Goal: Information Seeking & Learning: Find specific fact

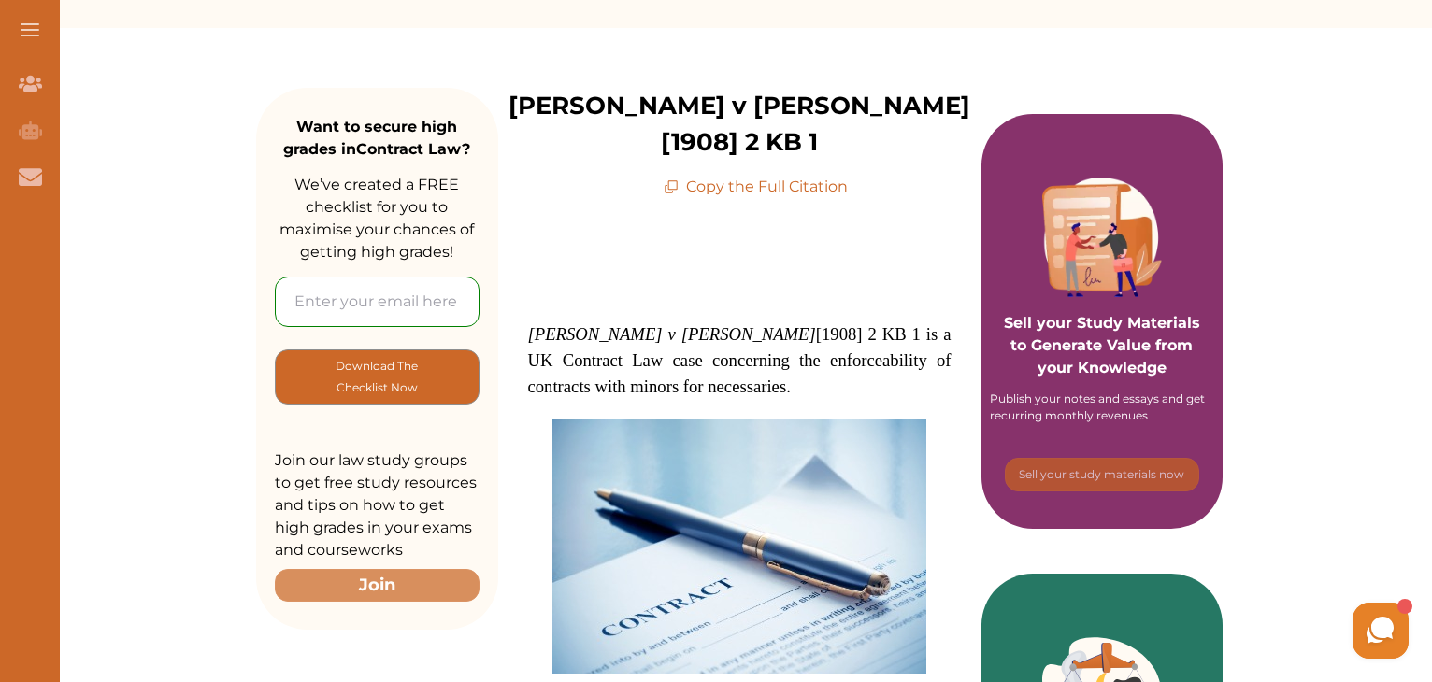
scroll to position [184, 0]
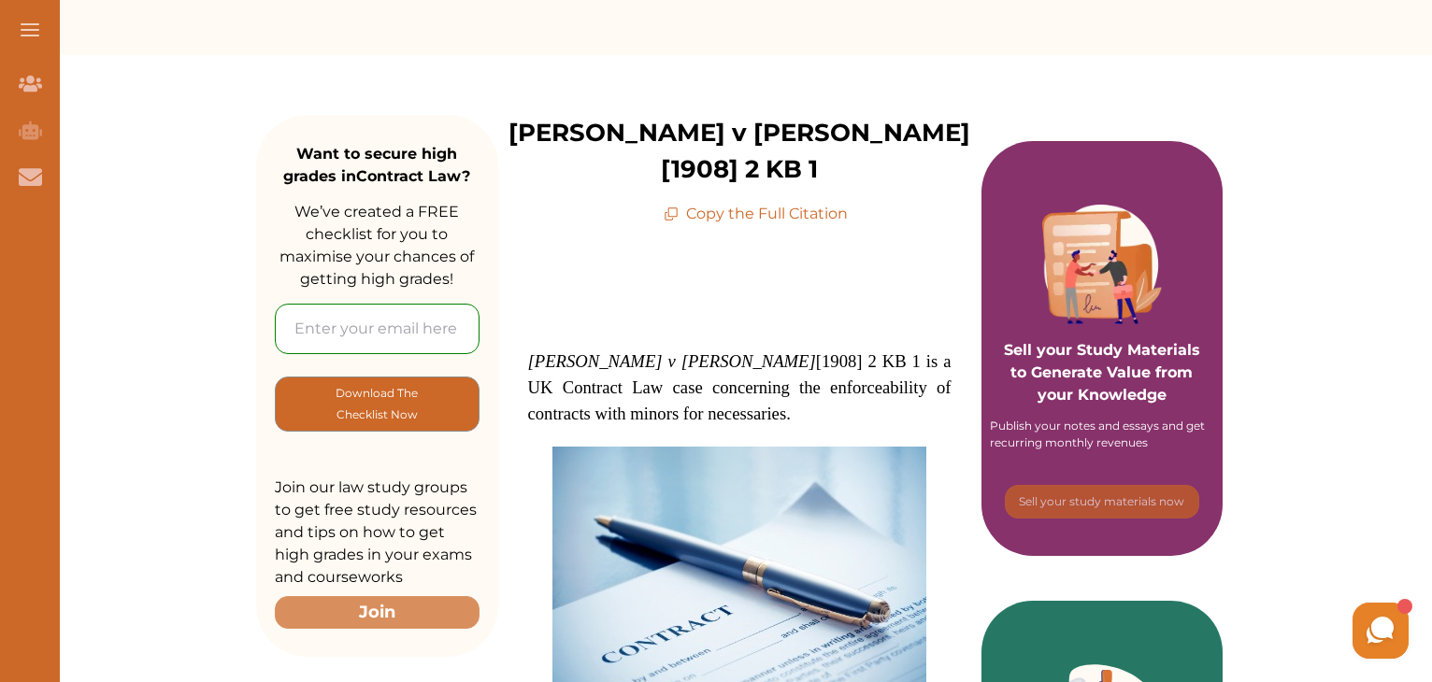
click at [668, 207] on icon at bounding box center [671, 214] width 15 height 15
drag, startPoint x: 695, startPoint y: 174, endPoint x: 836, endPoint y: 174, distance: 140.2
click at [836, 203] on p "Copy the Full Citation" at bounding box center [756, 214] width 184 height 22
drag, startPoint x: 755, startPoint y: 131, endPoint x: 923, endPoint y: 135, distance: 167.4
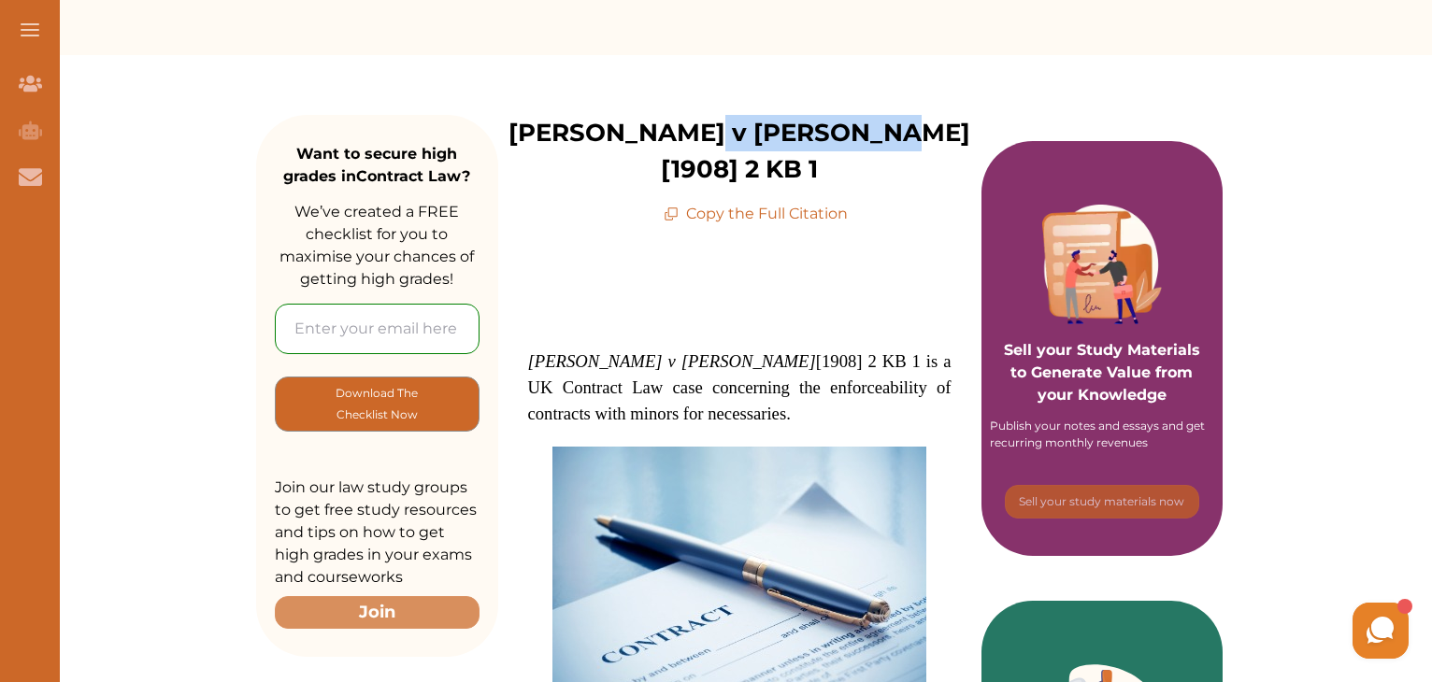
click at [923, 135] on div "[PERSON_NAME] v [PERSON_NAME] [1908] 2 KB 1 Copy the Full Citation" at bounding box center [739, 170] width 483 height 110
copy p "[1908] 2 KB 1"
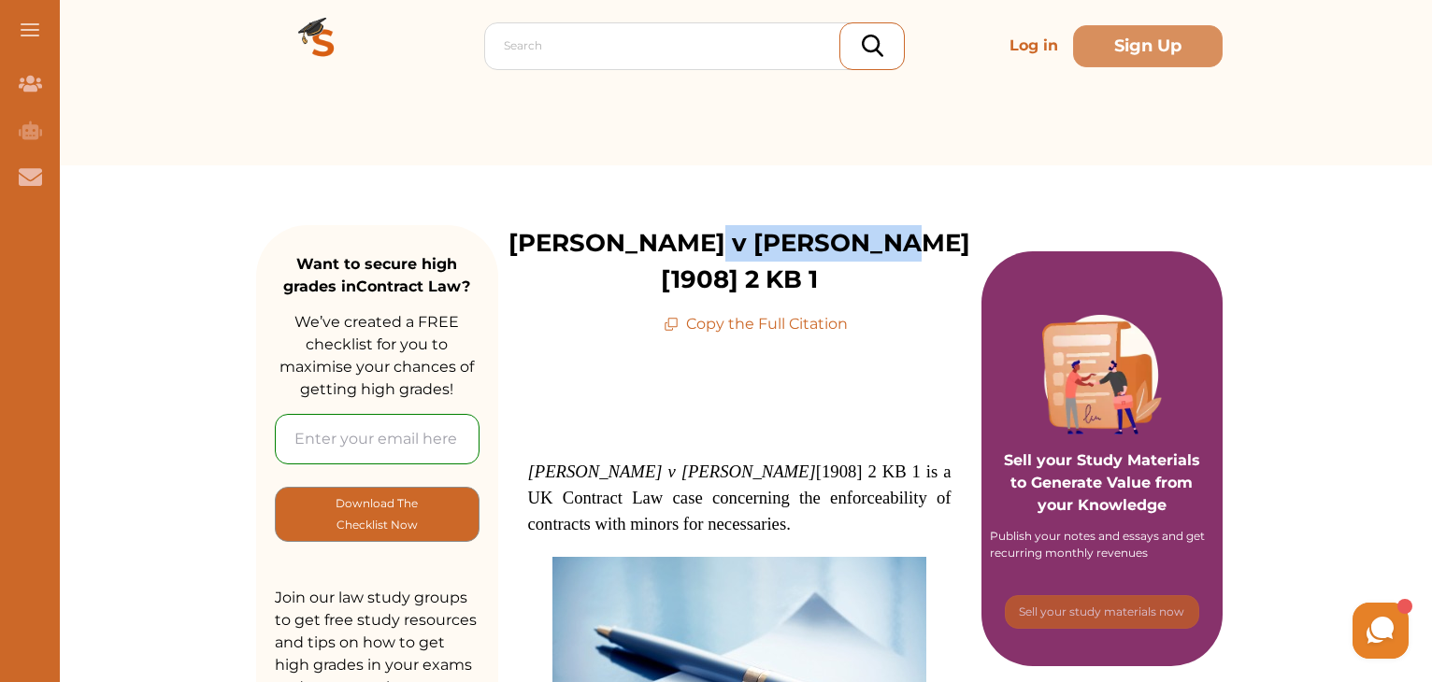
scroll to position [0, 0]
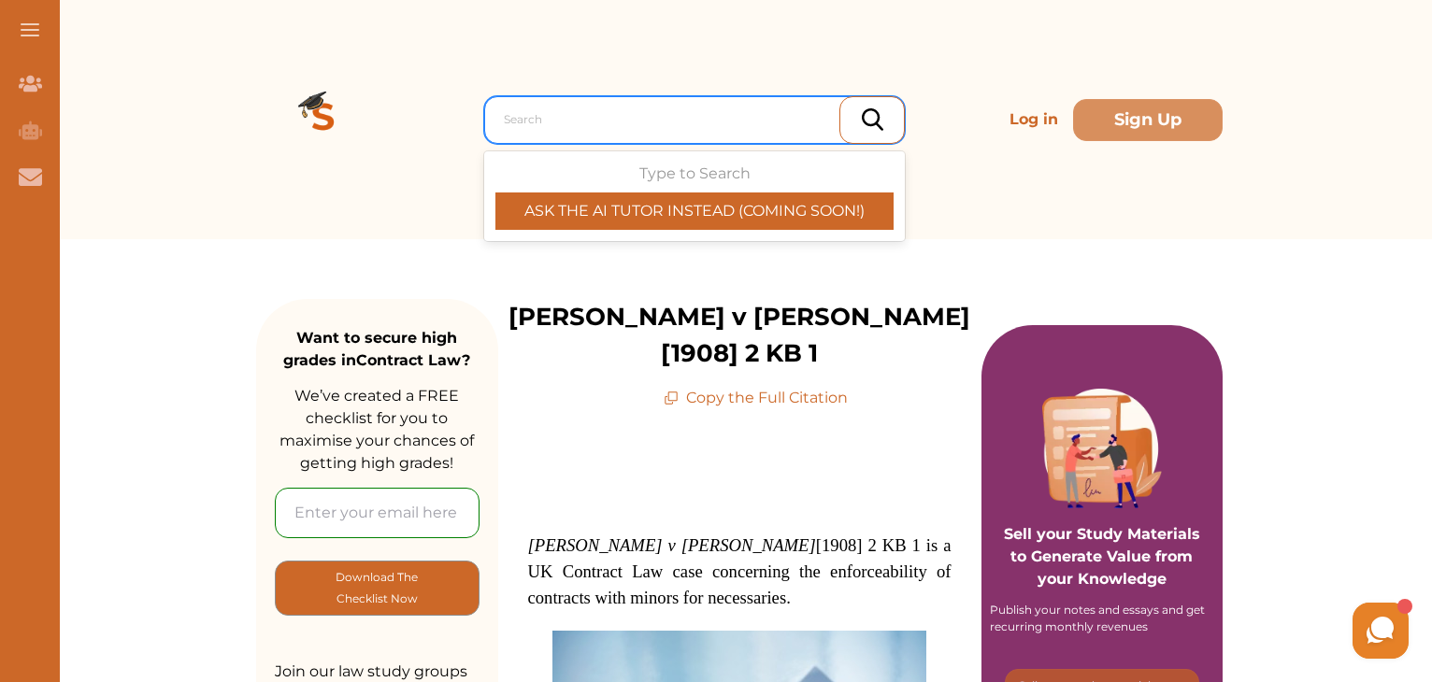
click at [516, 116] on div at bounding box center [699, 120] width 391 height 26
drag, startPoint x: 521, startPoint y: 110, endPoint x: 506, endPoint y: 121, distance: 18.1
click at [506, 121] on input "text" at bounding box center [506, 119] width 4 height 22
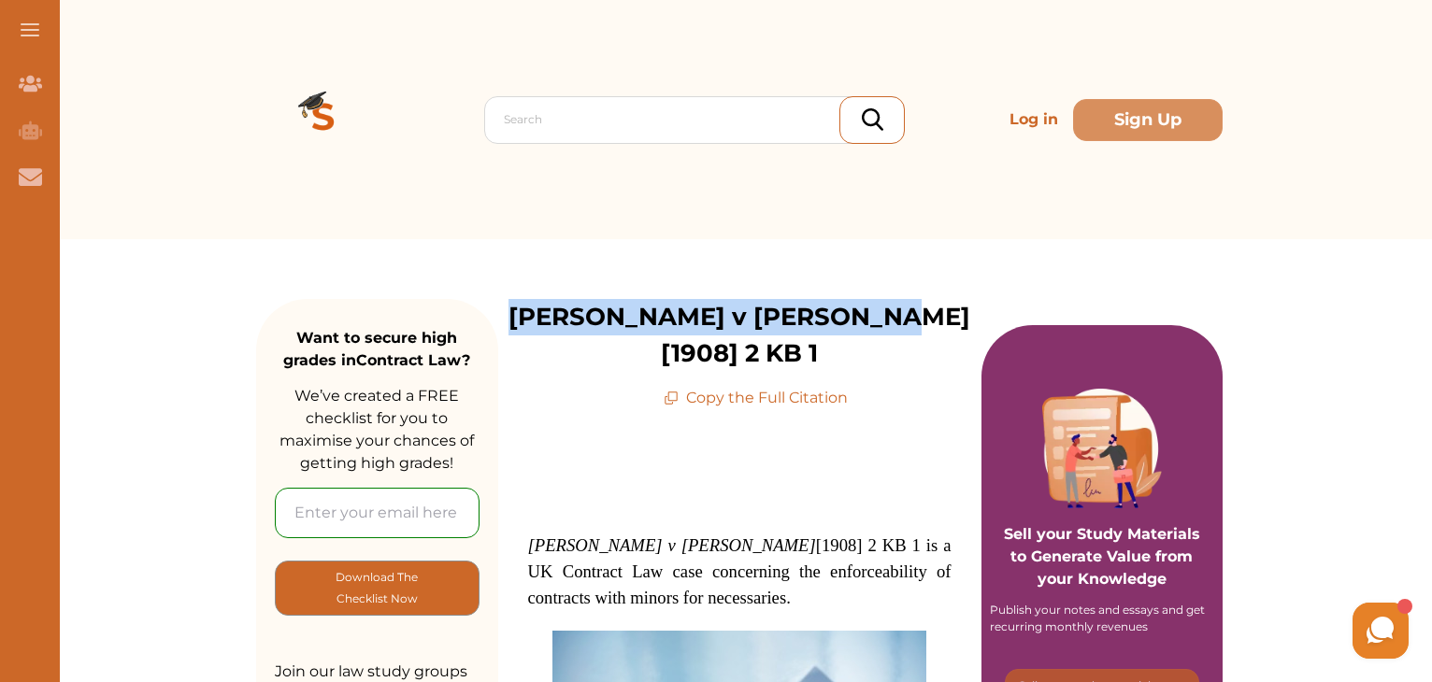
drag, startPoint x: 571, startPoint y: 316, endPoint x: 909, endPoint y: 291, distance: 338.4
copy p "[PERSON_NAME] v [PERSON_NAME] [1908] 2 KB 1"
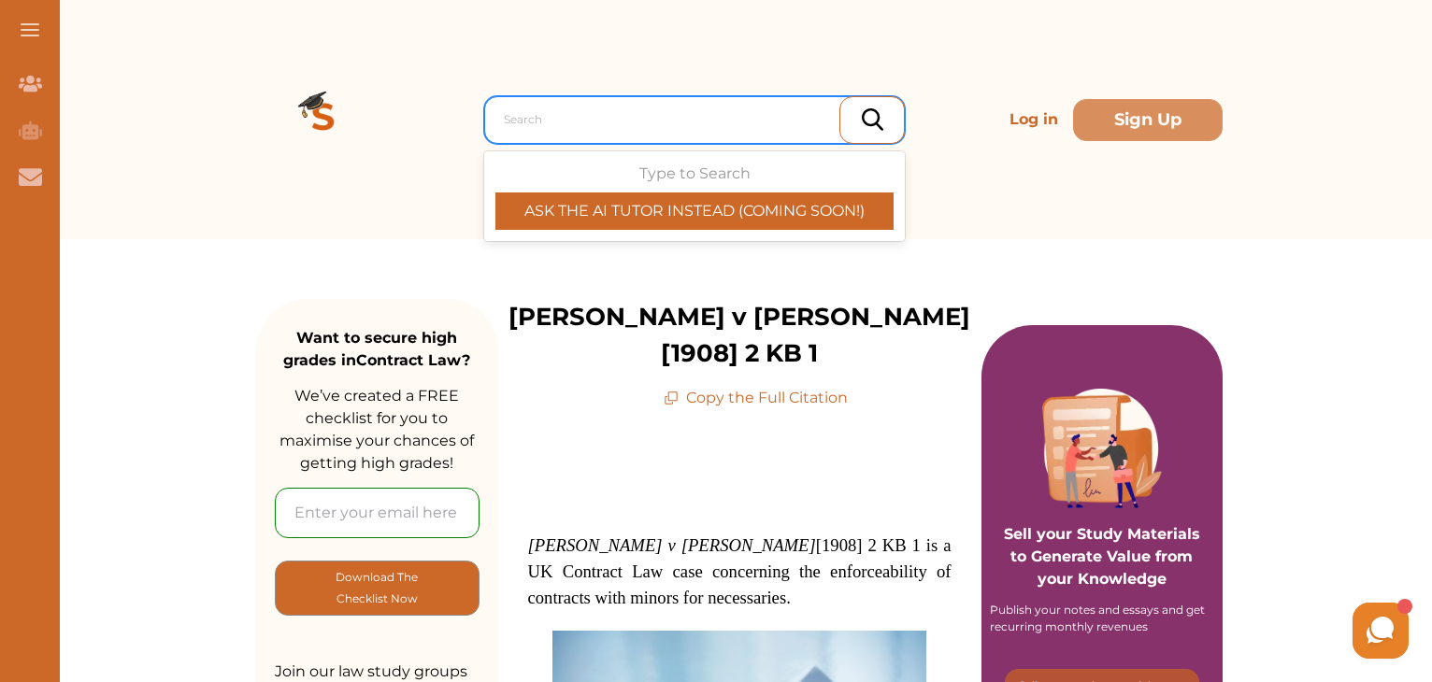
click at [516, 114] on div at bounding box center [699, 120] width 391 height 26
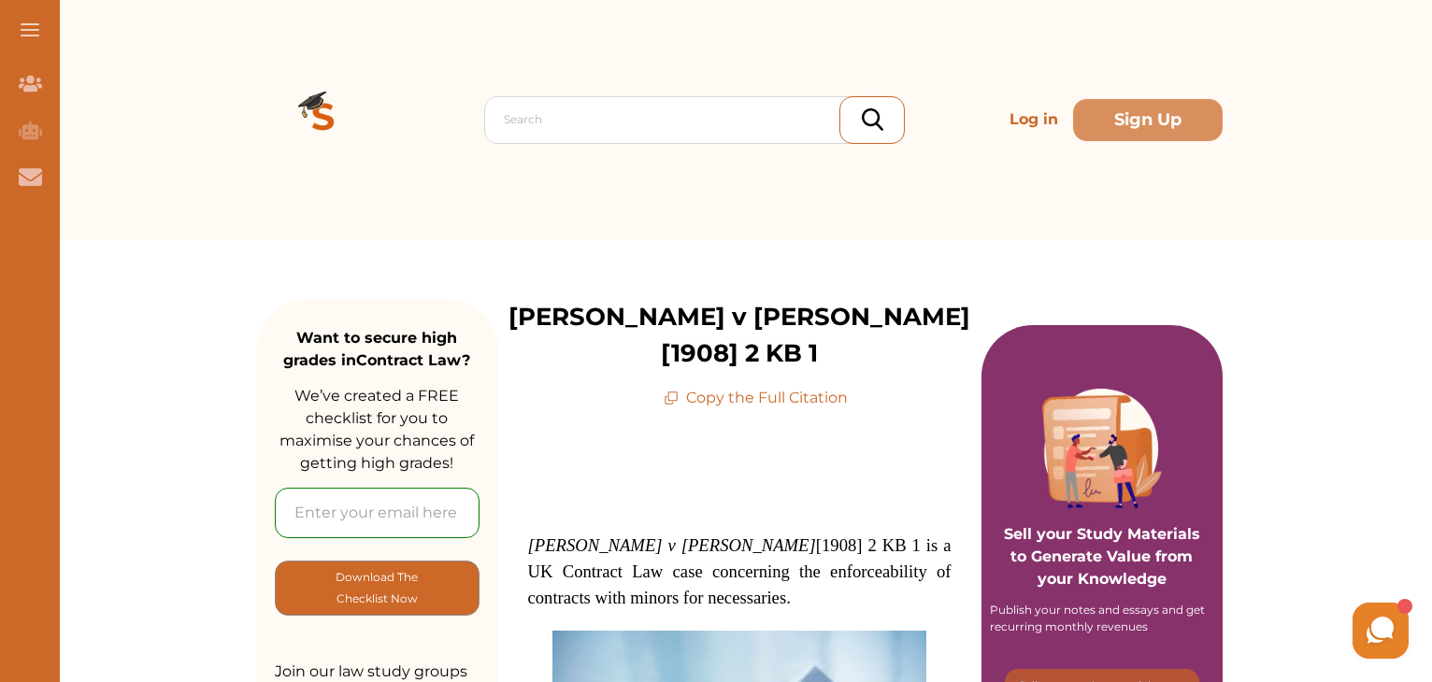
drag, startPoint x: 516, startPoint y: 116, endPoint x: 486, endPoint y: 278, distance: 164.4
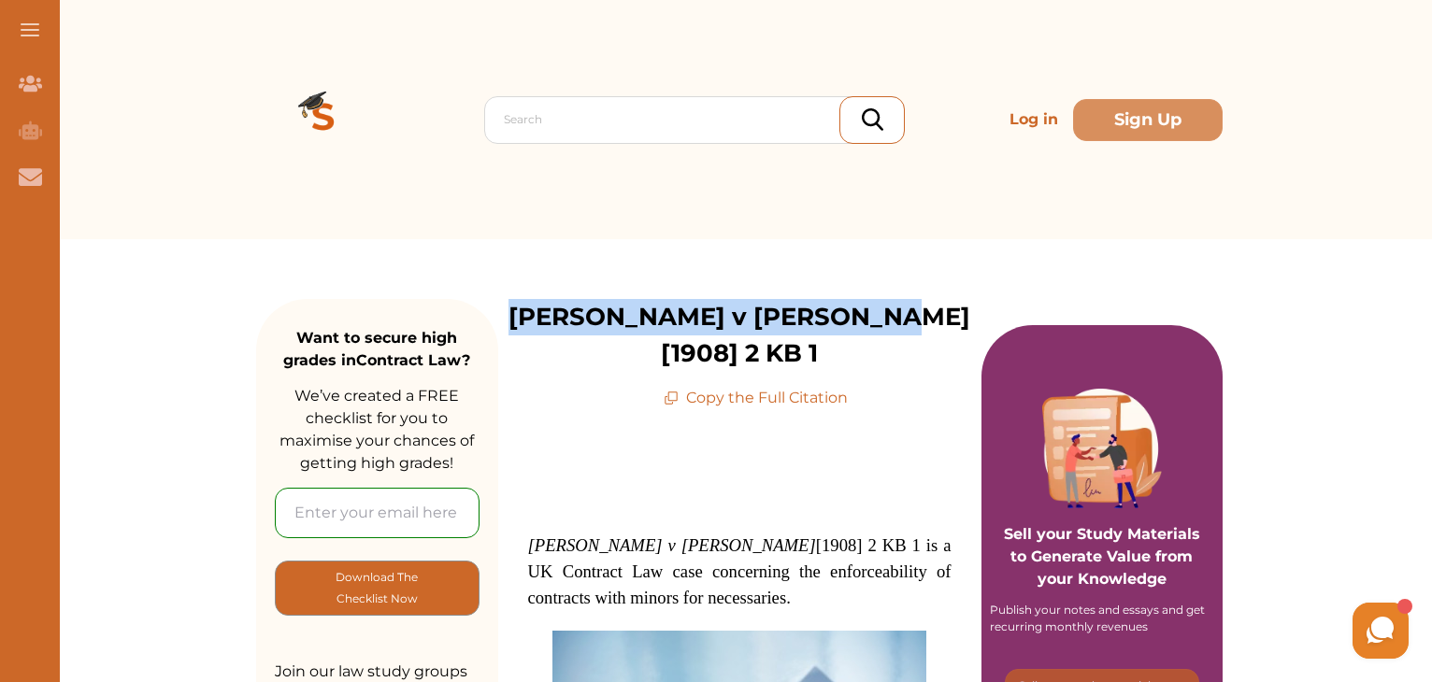
drag, startPoint x: 562, startPoint y: 311, endPoint x: 952, endPoint y: 306, distance: 390.7
click at [952, 306] on div "[PERSON_NAME] v [PERSON_NAME] [1908] 2 KB 1 Copy the Full Citation" at bounding box center [739, 354] width 483 height 110
